Goal: Information Seeking & Learning: Compare options

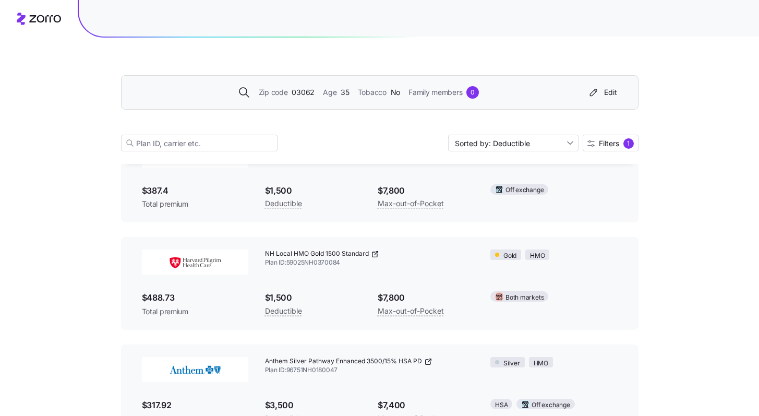
click at [279, 88] on span "Zip code" at bounding box center [273, 92] width 29 height 11
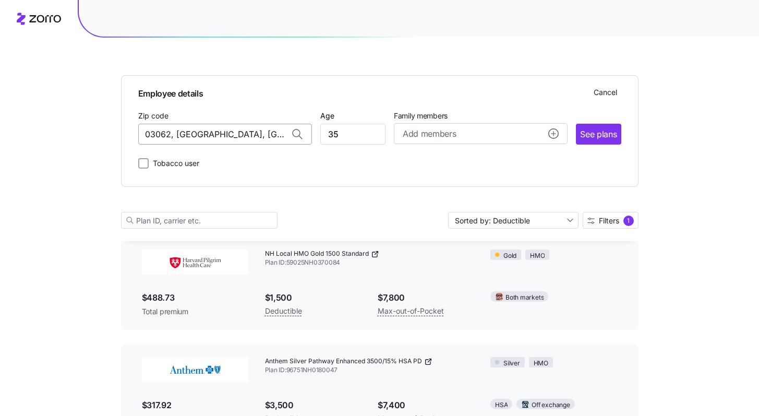
click at [204, 131] on input "03062, [GEOGRAPHIC_DATA], [GEOGRAPHIC_DATA]" at bounding box center [225, 134] width 174 height 21
click at [205, 131] on input "03062, [GEOGRAPHIC_DATA], [GEOGRAPHIC_DATA]" at bounding box center [225, 134] width 174 height 21
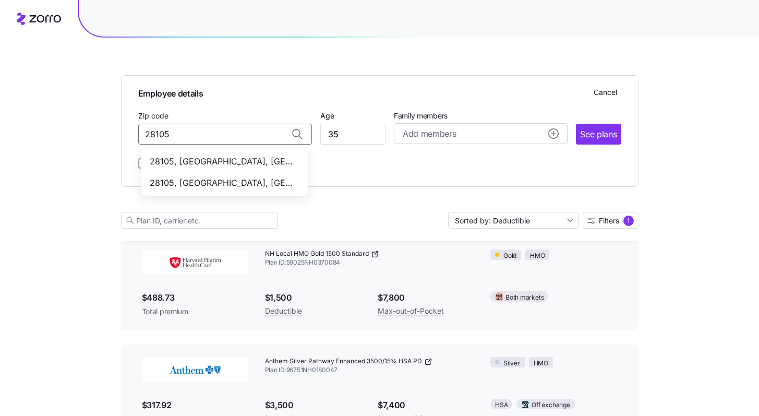
click at [265, 163] on span "28105, [GEOGRAPHIC_DATA], [GEOGRAPHIC_DATA]" at bounding box center [223, 161] width 146 height 13
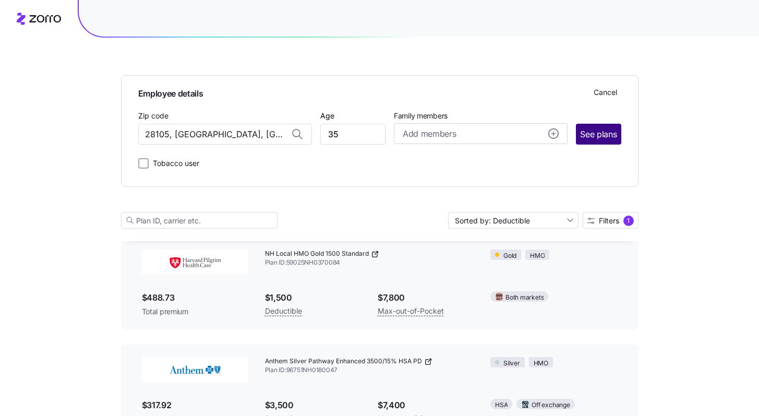
type input "28105, [GEOGRAPHIC_DATA], [GEOGRAPHIC_DATA]"
click at [600, 142] on button "See plans" at bounding box center [598, 134] width 45 height 21
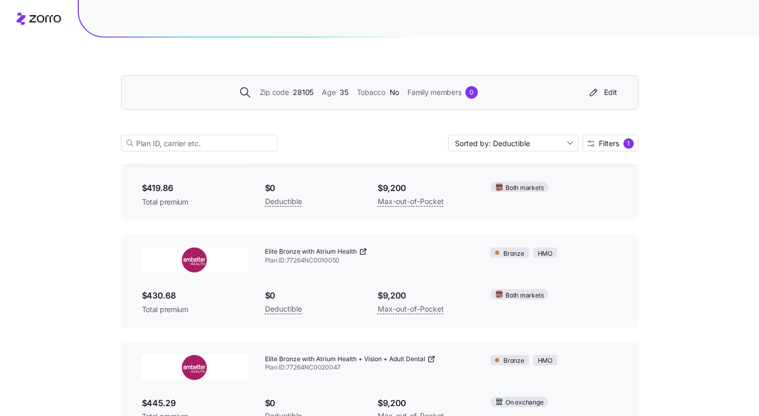
scroll to position [0, 0]
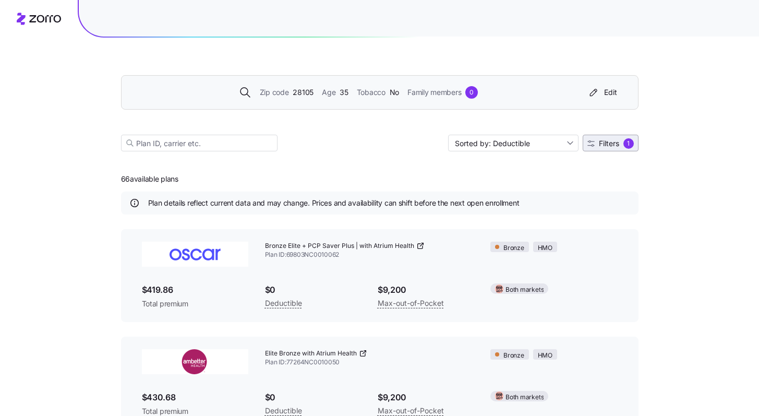
click at [615, 149] on button "Filters 1" at bounding box center [611, 143] width 56 height 17
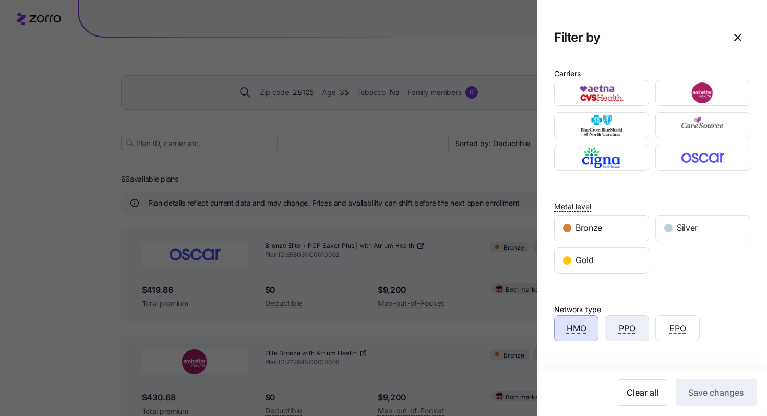
click at [637, 330] on div "PPO" at bounding box center [626, 328] width 43 height 25
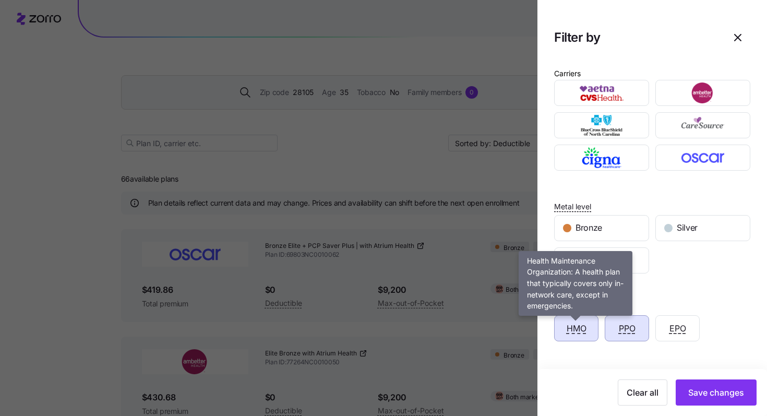
click at [572, 329] on span "HMO" at bounding box center [576, 328] width 20 height 13
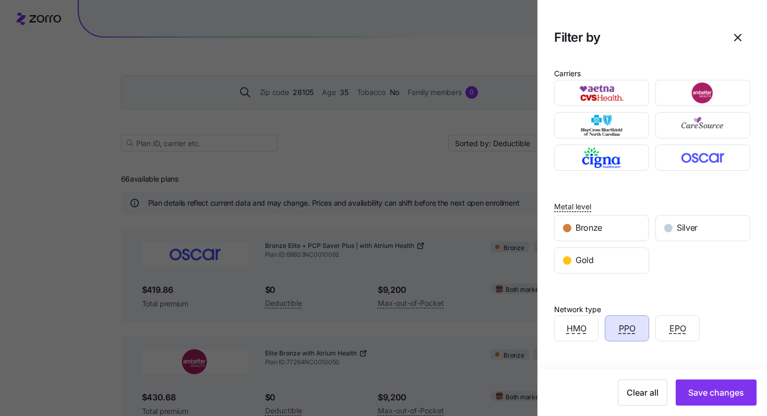
click at [731, 398] on button "Save changes" at bounding box center [715, 392] width 81 height 26
